Goal: Transaction & Acquisition: Register for event/course

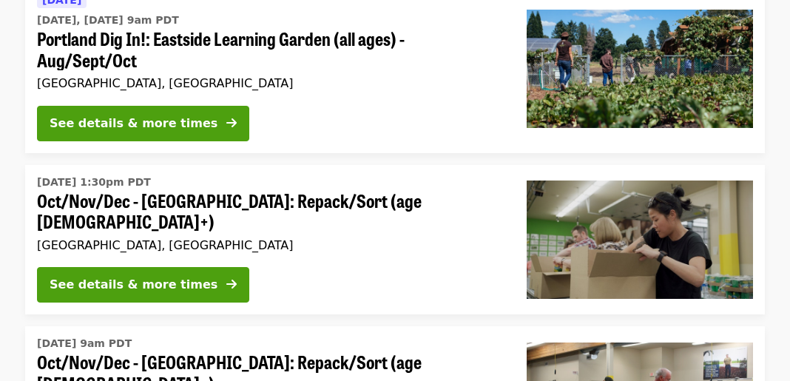
scroll to position [240, 0]
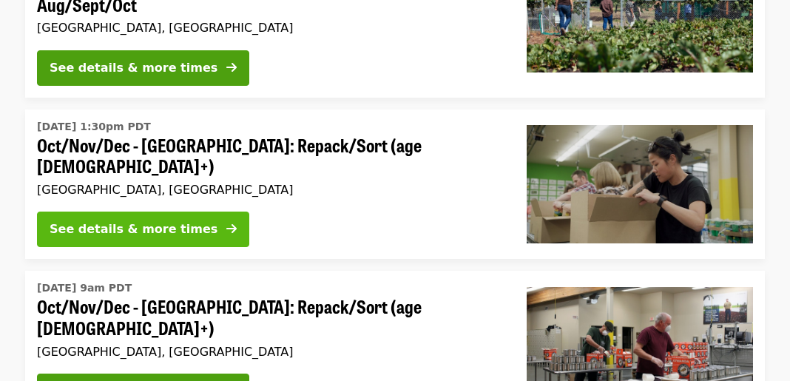
click at [173, 220] on div "See details & more times" at bounding box center [134, 229] width 168 height 18
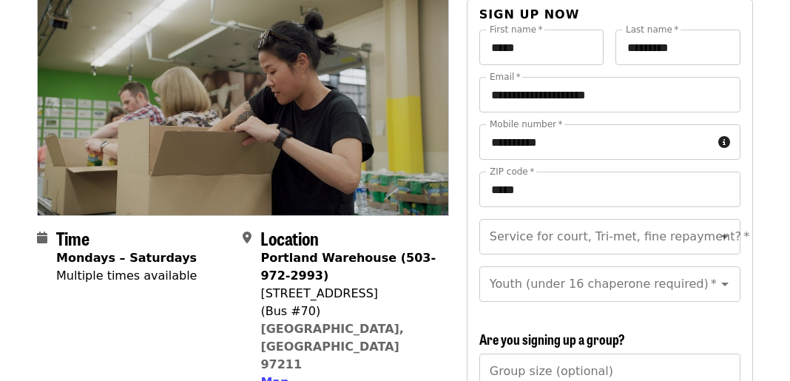
scroll to position [172, 0]
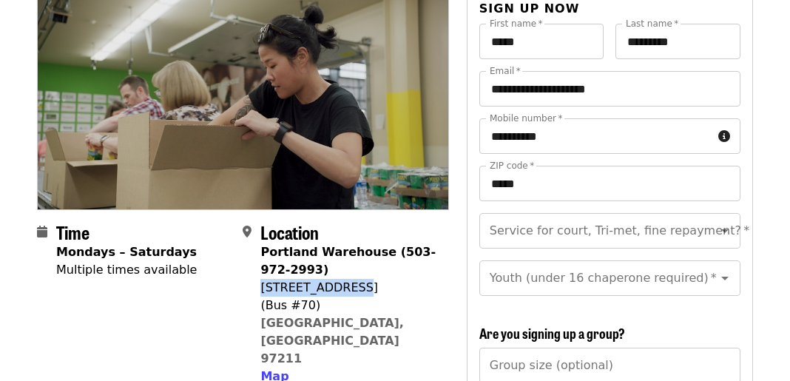
drag, startPoint x: 349, startPoint y: 261, endPoint x: 263, endPoint y: 268, distance: 86.8
click at [263, 279] on div "[STREET_ADDRESS]" at bounding box center [348, 288] width 176 height 18
copy div "[STREET_ADDRESS]"
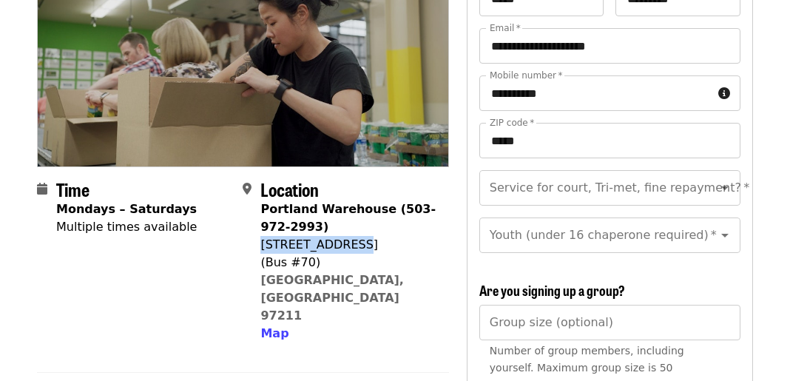
scroll to position [232, 0]
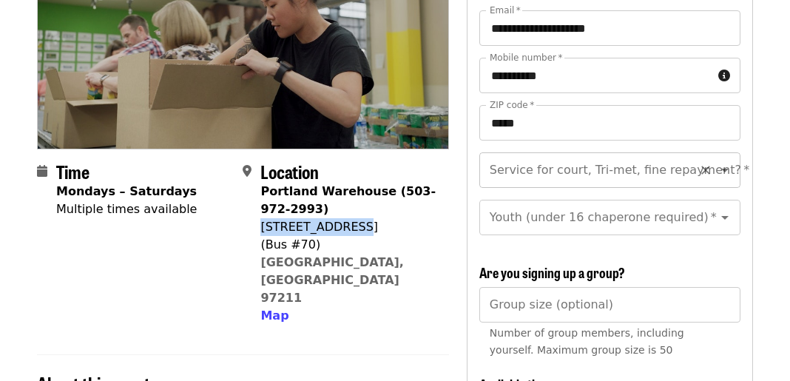
click at [721, 169] on icon "Open" at bounding box center [724, 171] width 7 height 4
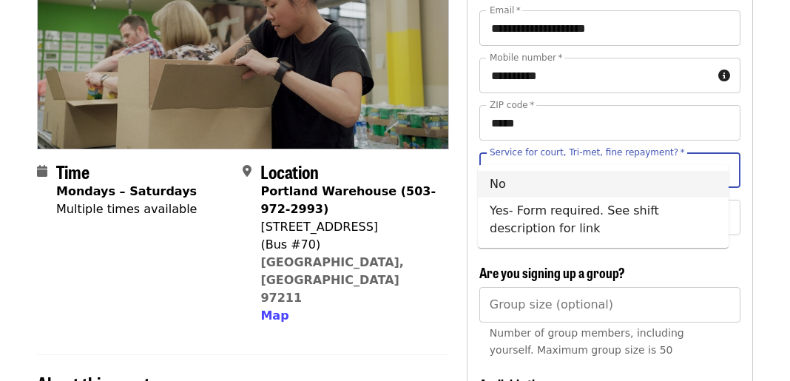
click at [552, 189] on li "No" at bounding box center [603, 184] width 251 height 27
type input "**"
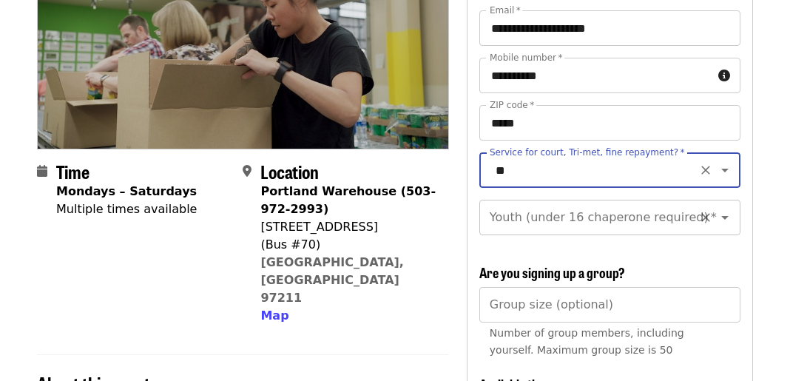
click at [719, 209] on icon "Open" at bounding box center [725, 218] width 18 height 18
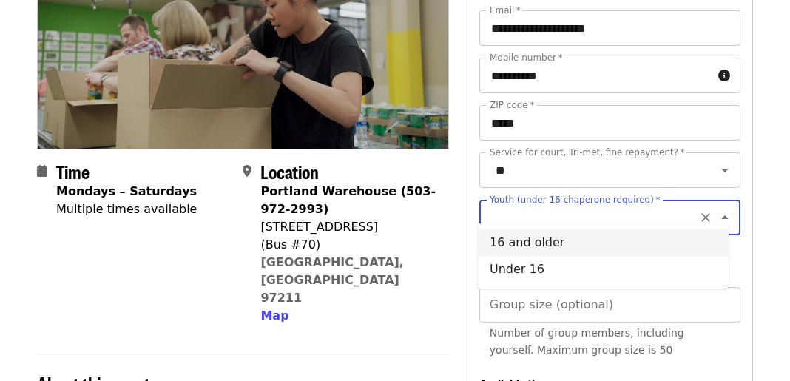
click at [541, 249] on li "16 and older" at bounding box center [603, 242] width 251 height 27
type input "**********"
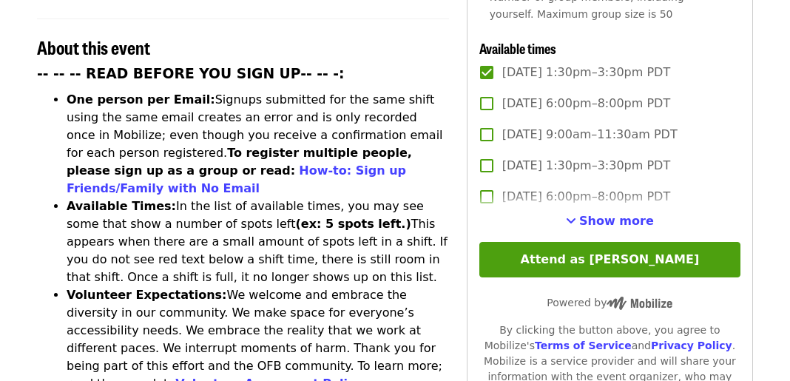
scroll to position [605, 0]
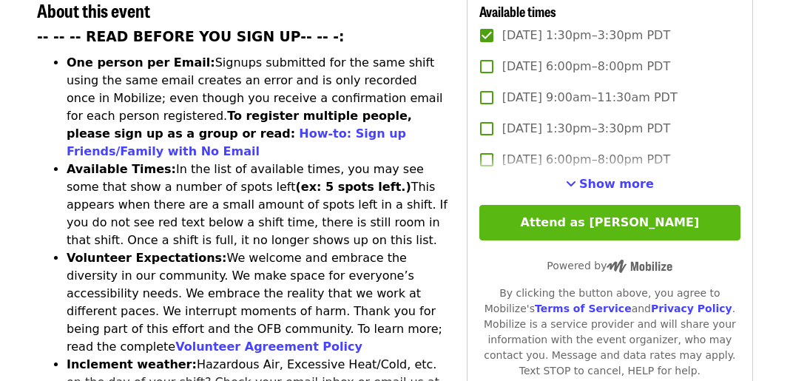
click at [642, 221] on button "Attend as [PERSON_NAME]" at bounding box center [609, 222] width 261 height 35
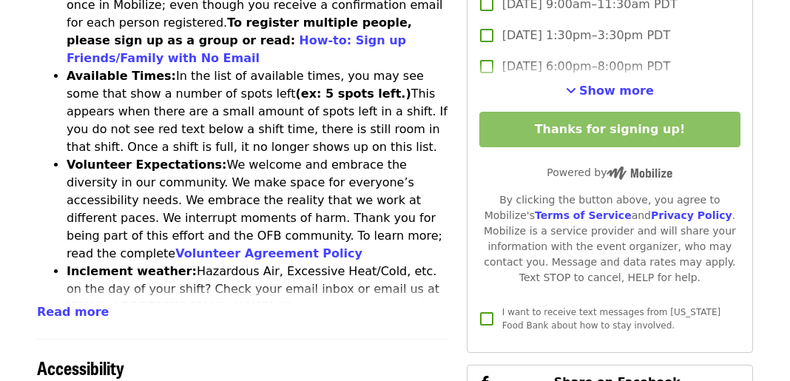
scroll to position [735, 0]
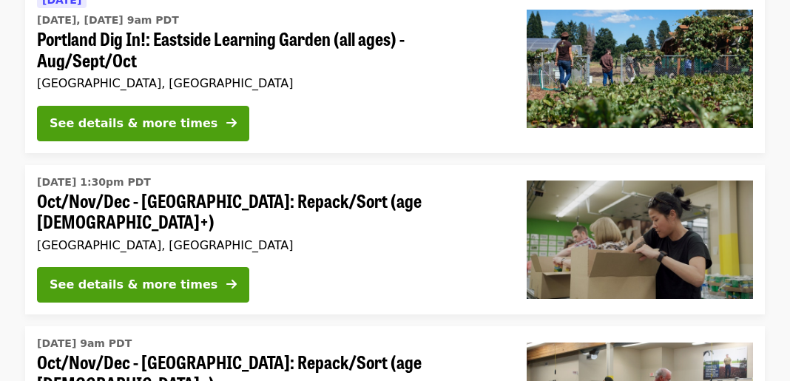
scroll to position [203, 0]
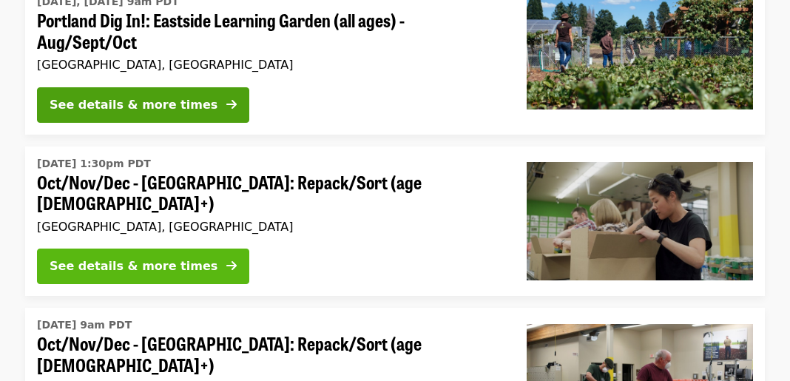
click at [167, 257] on div "See details & more times" at bounding box center [134, 266] width 168 height 18
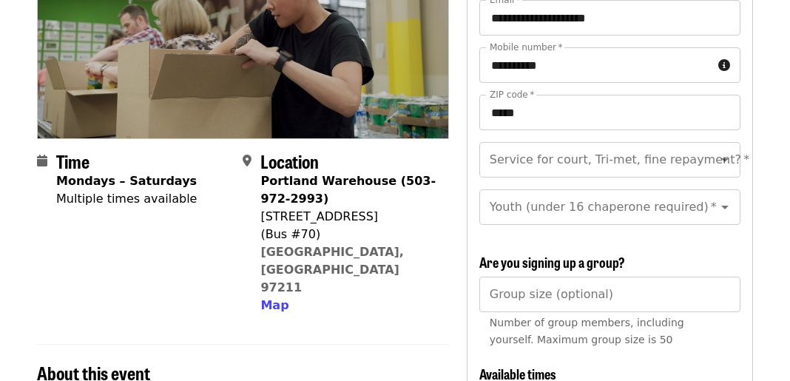
scroll to position [149, 0]
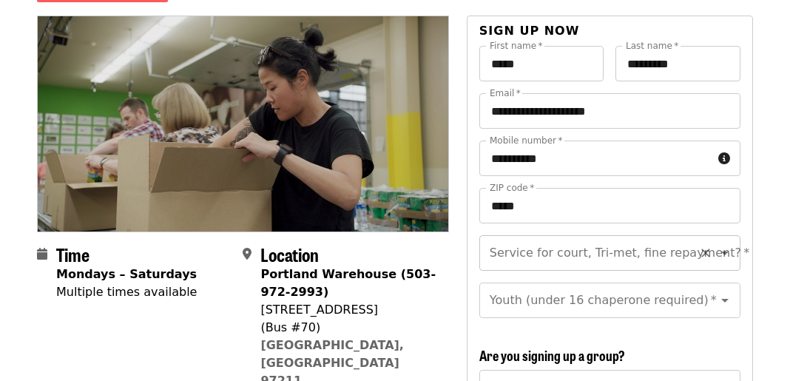
click at [718, 244] on icon "Open" at bounding box center [725, 253] width 18 height 18
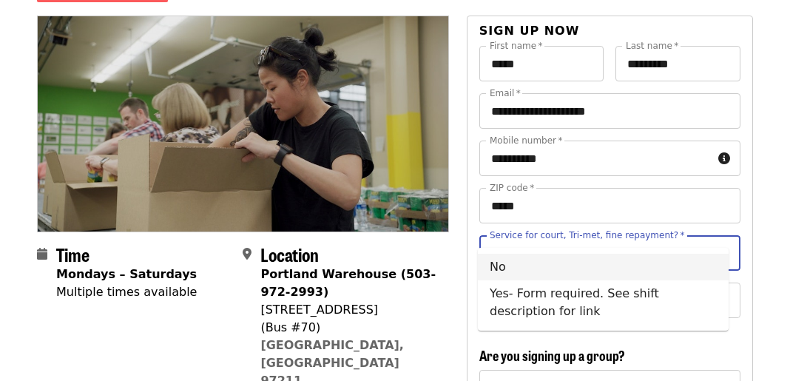
click at [525, 268] on li "No" at bounding box center [603, 267] width 251 height 27
type input "**"
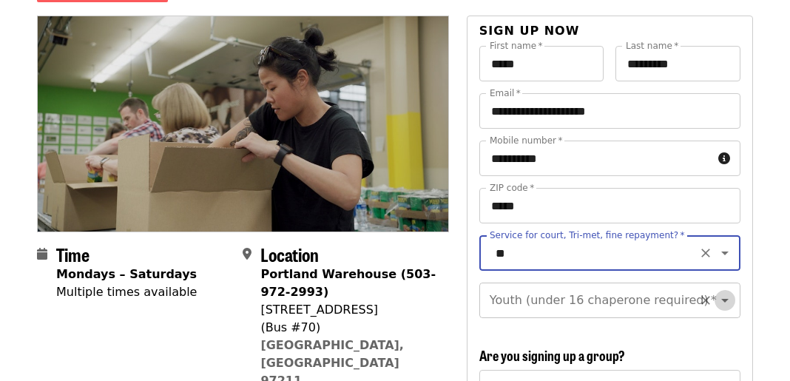
click at [721, 299] on icon "Open" at bounding box center [724, 301] width 7 height 4
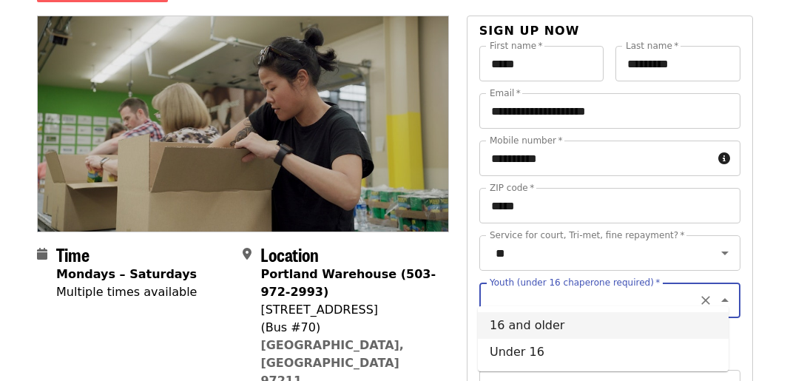
click at [526, 328] on li "16 and older" at bounding box center [603, 325] width 251 height 27
type input "**********"
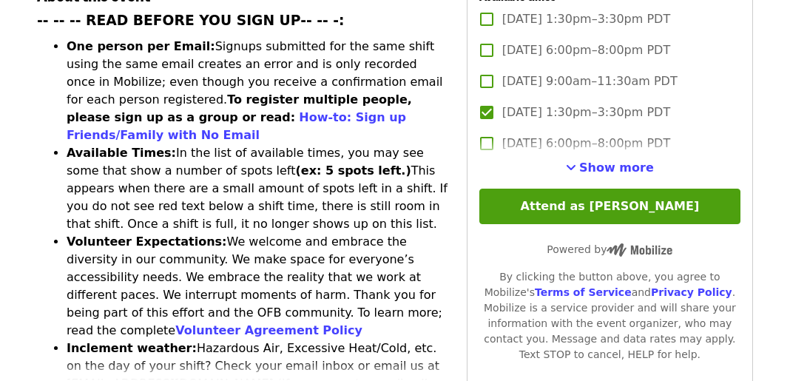
scroll to position [634, 0]
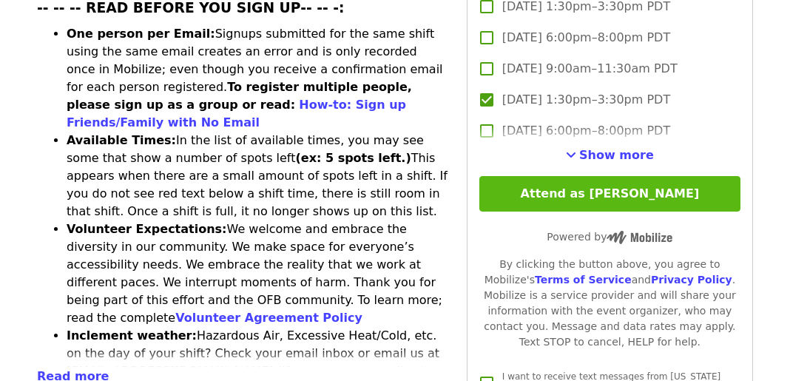
click at [633, 189] on button "Attend as [PERSON_NAME]" at bounding box center [609, 193] width 261 height 35
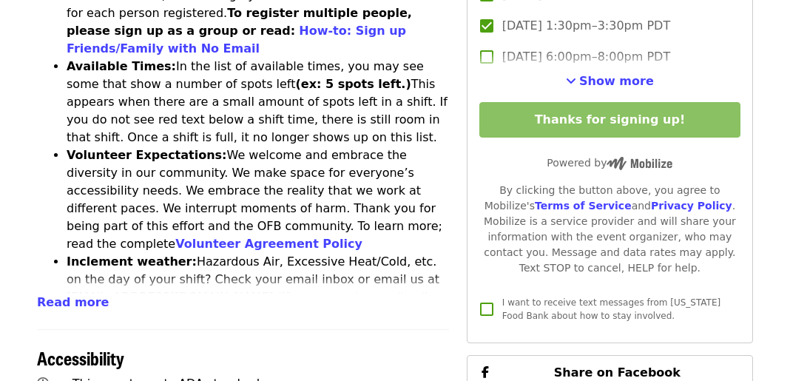
scroll to position [800, 0]
